Goal: Transaction & Acquisition: Purchase product/service

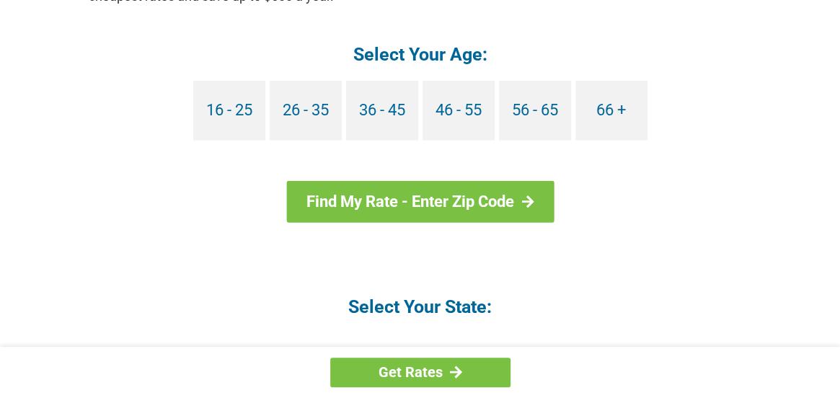
scroll to position [1442, 0]
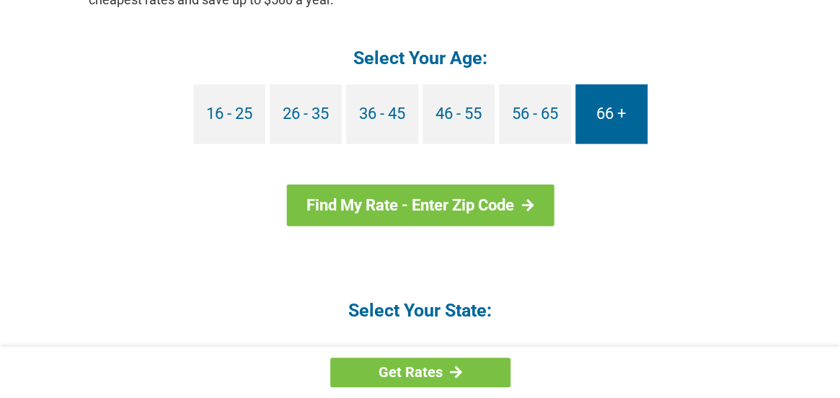
click at [605, 112] on link "66 +" at bounding box center [611, 114] width 72 height 60
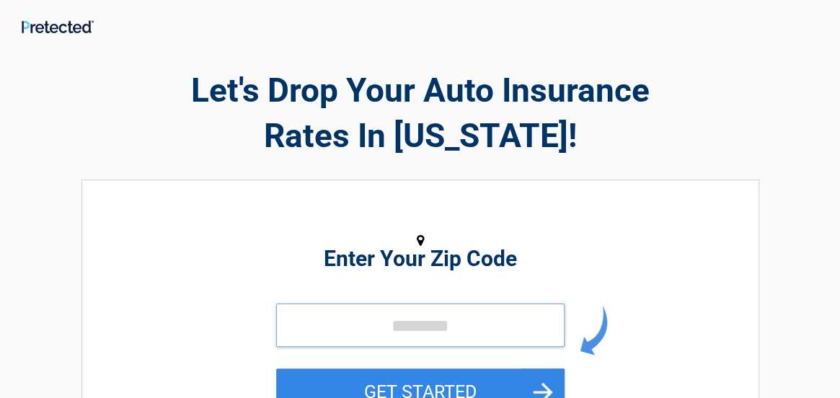
drag, startPoint x: 343, startPoint y: 341, endPoint x: 276, endPoint y: 324, distance: 69.3
click at [339, 334] on input "tel" at bounding box center [420, 325] width 288 height 43
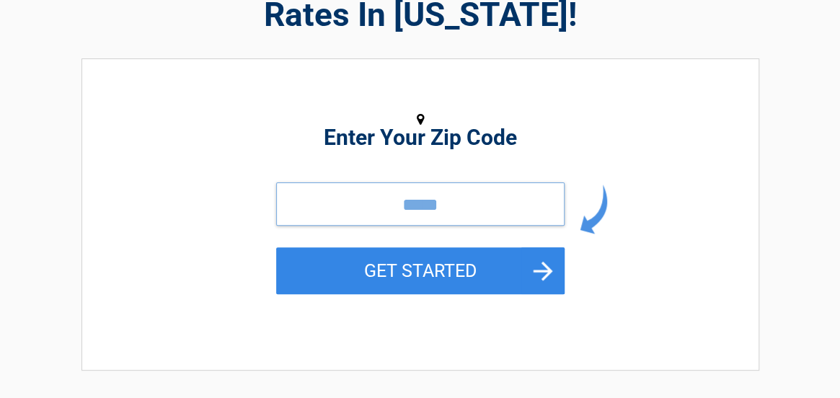
scroll to position [144, 0]
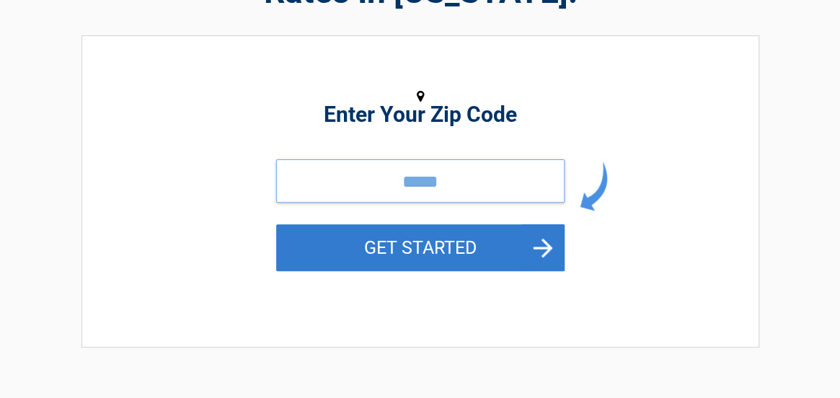
type input "*****"
click at [369, 253] on button "GET STARTED" at bounding box center [420, 247] width 288 height 47
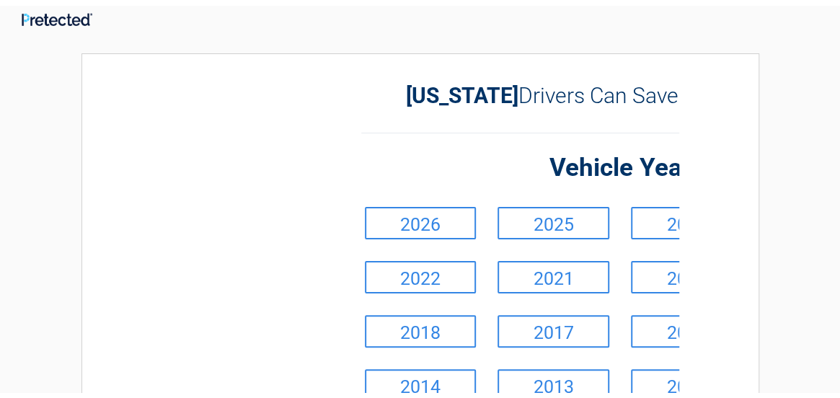
scroll to position [0, 0]
